Goal: Information Seeking & Learning: Learn about a topic

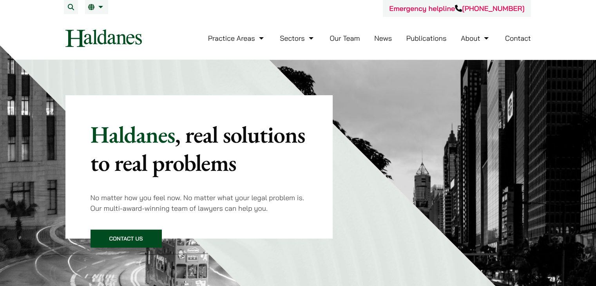
click at [347, 41] on link "Our Team" at bounding box center [344, 38] width 30 height 9
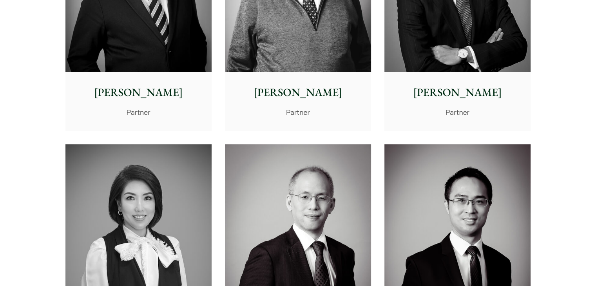
scroll to position [587, 0]
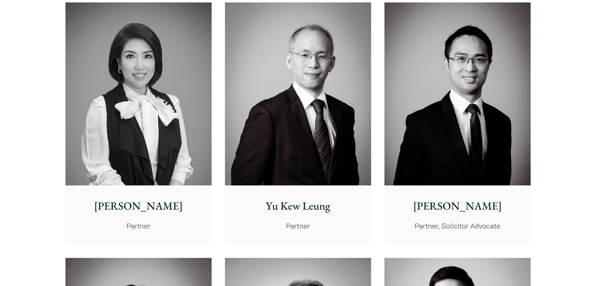
scroll to position [744, 0]
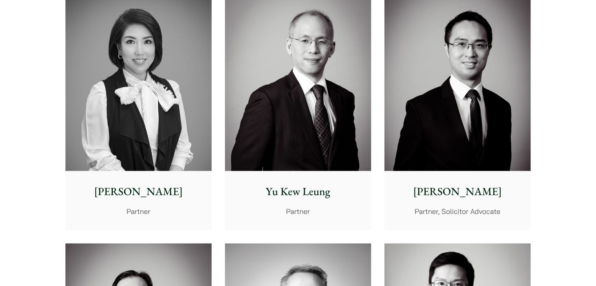
click at [326, 148] on img at bounding box center [298, 79] width 146 height 183
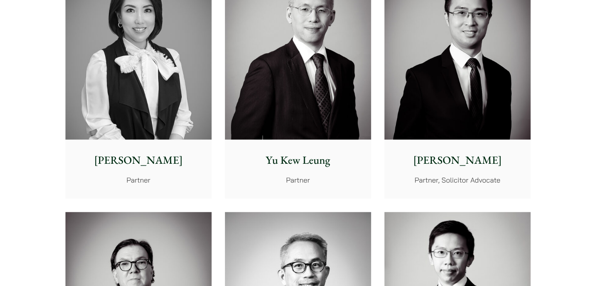
scroll to position [783, 0]
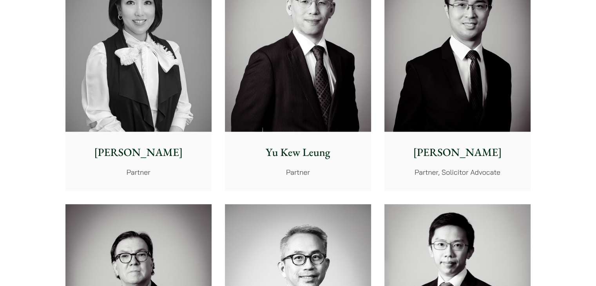
click at [478, 97] on img at bounding box center [457, 40] width 146 height 183
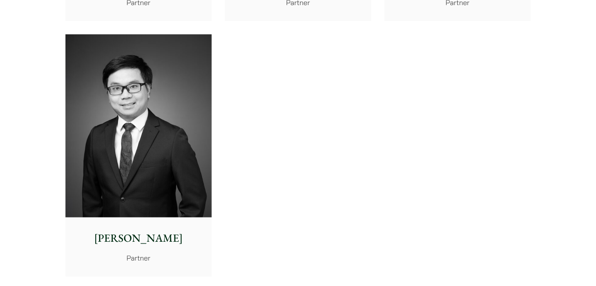
scroll to position [1762, 0]
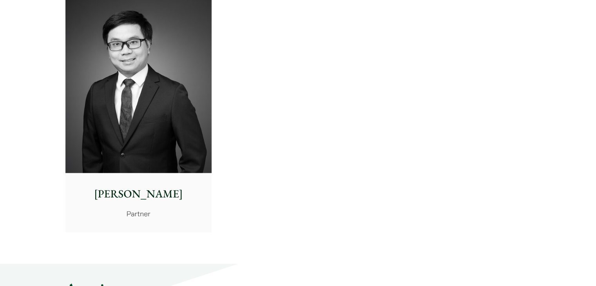
click at [125, 156] on img at bounding box center [138, 81] width 146 height 183
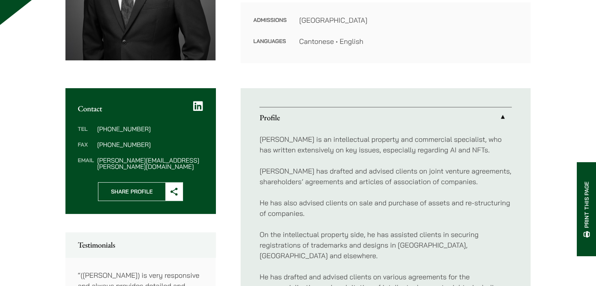
scroll to position [78, 0]
